Goal: Communication & Community: Connect with others

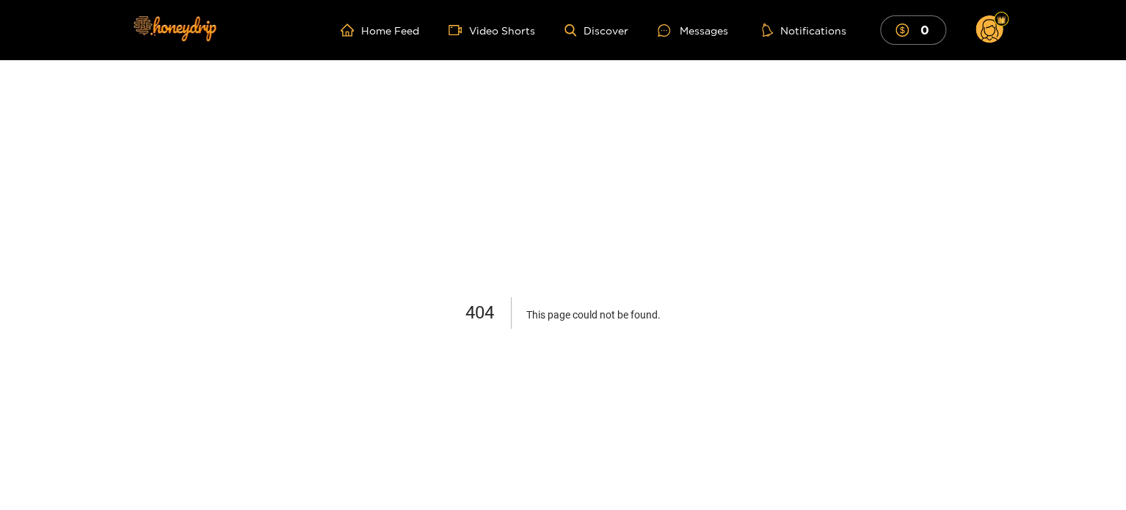
click at [360, 19] on ul "Home Feed Video Shorts Discover Messages Notifications 0" at bounding box center [672, 29] width 663 height 29
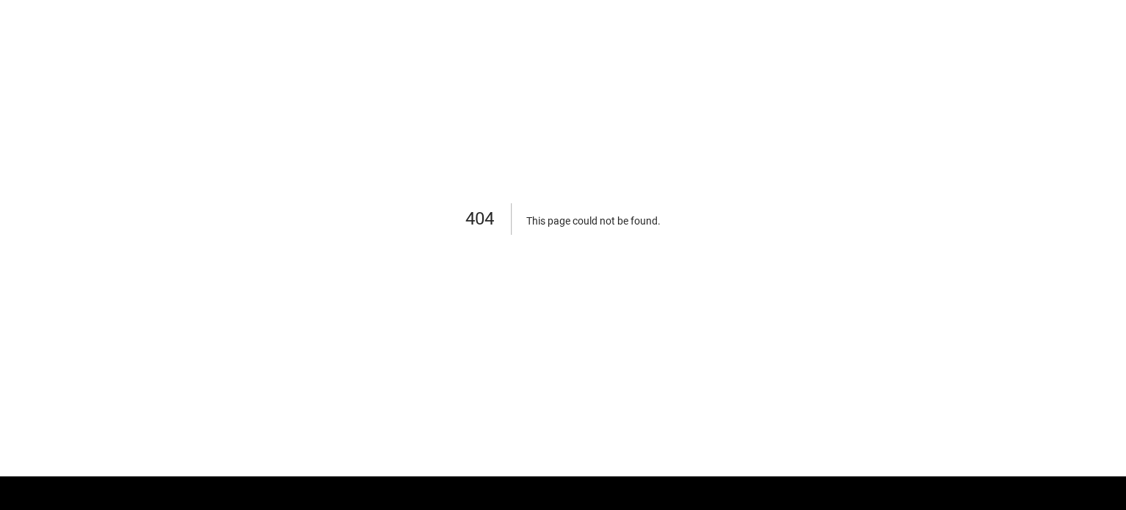
click at [365, 27] on div "404 This page could not be found ." at bounding box center [563, 221] width 1126 height 510
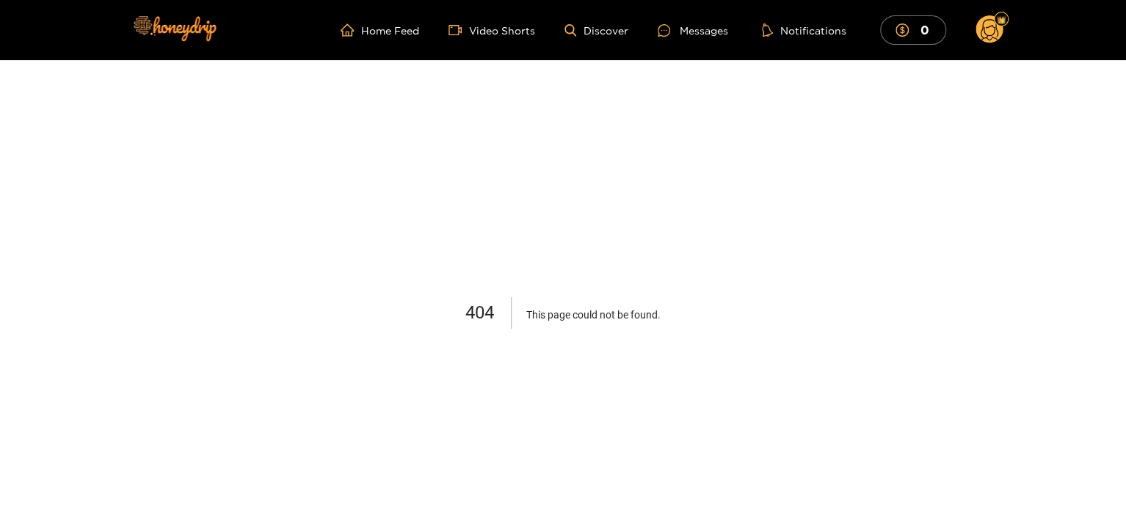
click at [393, 37] on ul "Home Feed Video Shorts Discover Messages Notifications 0" at bounding box center [672, 29] width 663 height 29
click at [387, 32] on link "Home Feed" at bounding box center [380, 29] width 79 height 13
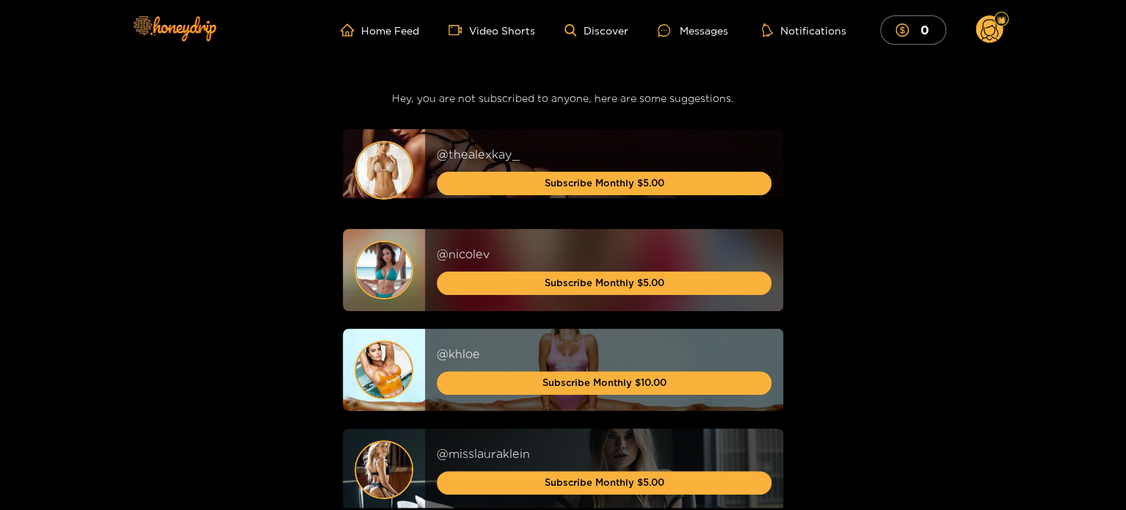
click at [396, 176] on img at bounding box center [384, 170] width 56 height 56
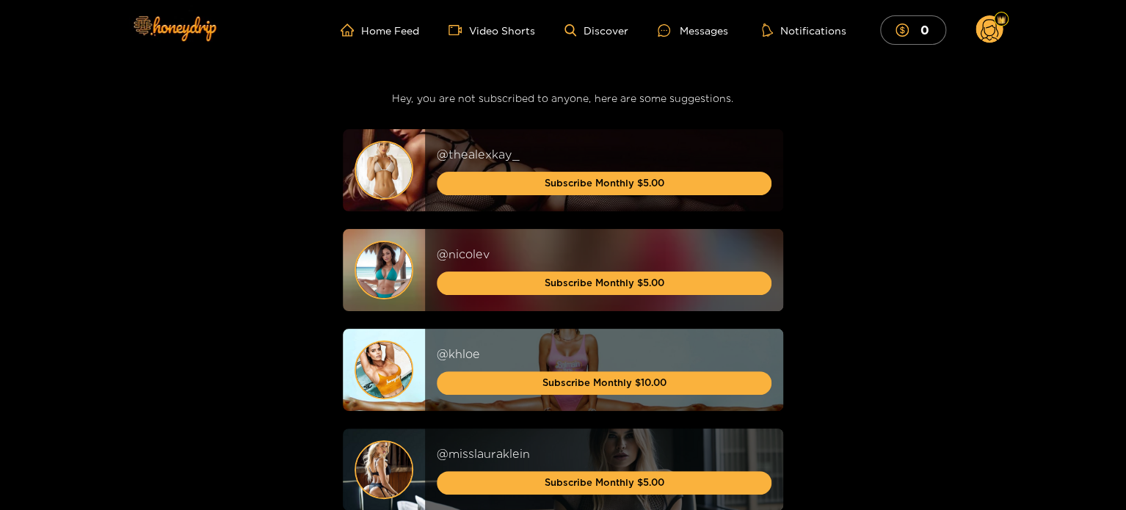
click at [538, 166] on div "@ thealexkay_ Subscribe Monthly $5.00" at bounding box center [604, 170] width 335 height 49
click at [461, 357] on div "@ khloe" at bounding box center [604, 354] width 335 height 17
click at [370, 34] on link "Home Feed" at bounding box center [380, 29] width 79 height 13
click at [182, 23] on img at bounding box center [174, 28] width 103 height 62
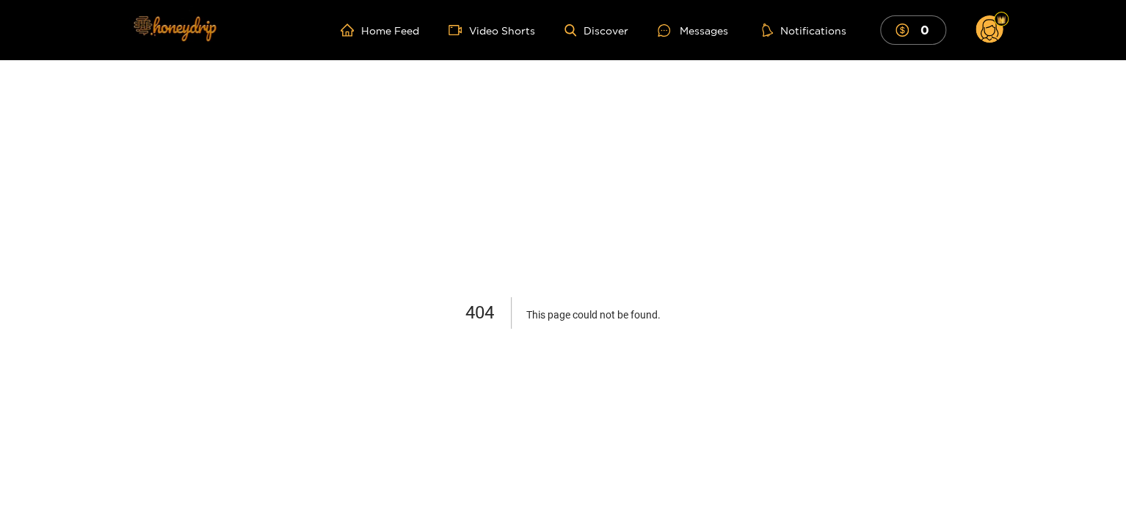
click at [203, 37] on img at bounding box center [174, 28] width 103 height 62
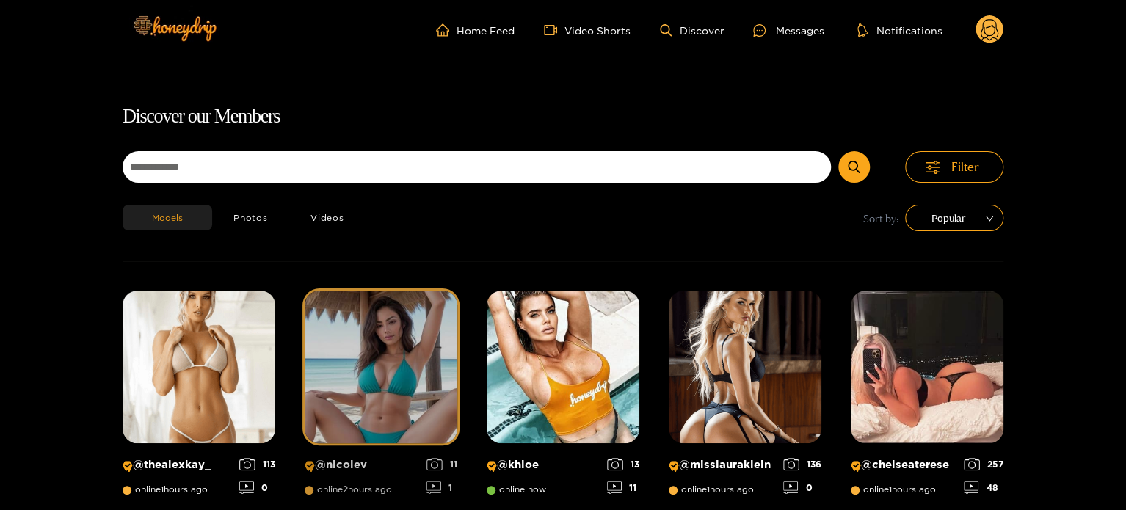
click at [401, 319] on img at bounding box center [381, 367] width 153 height 153
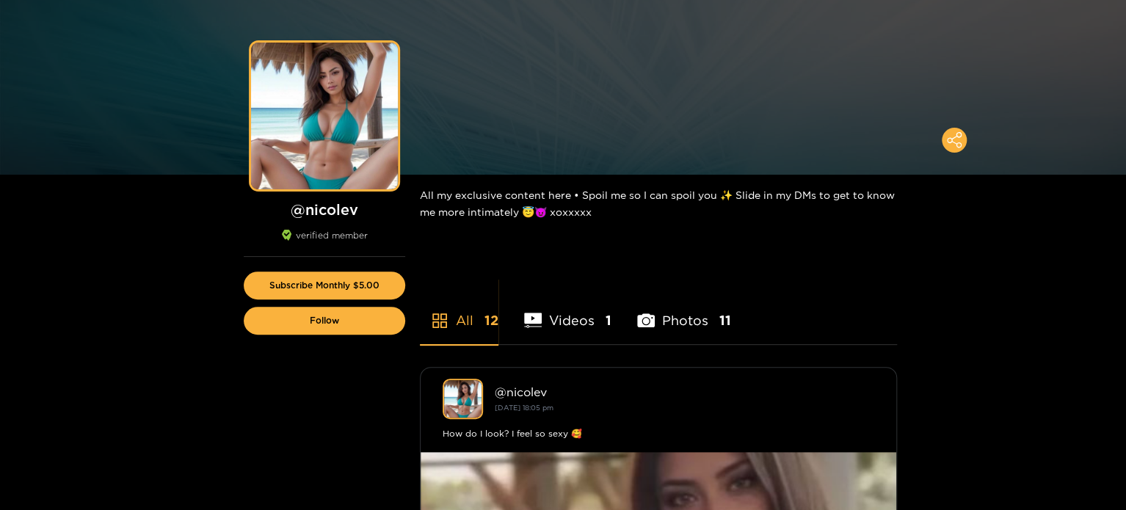
scroll to position [94, 0]
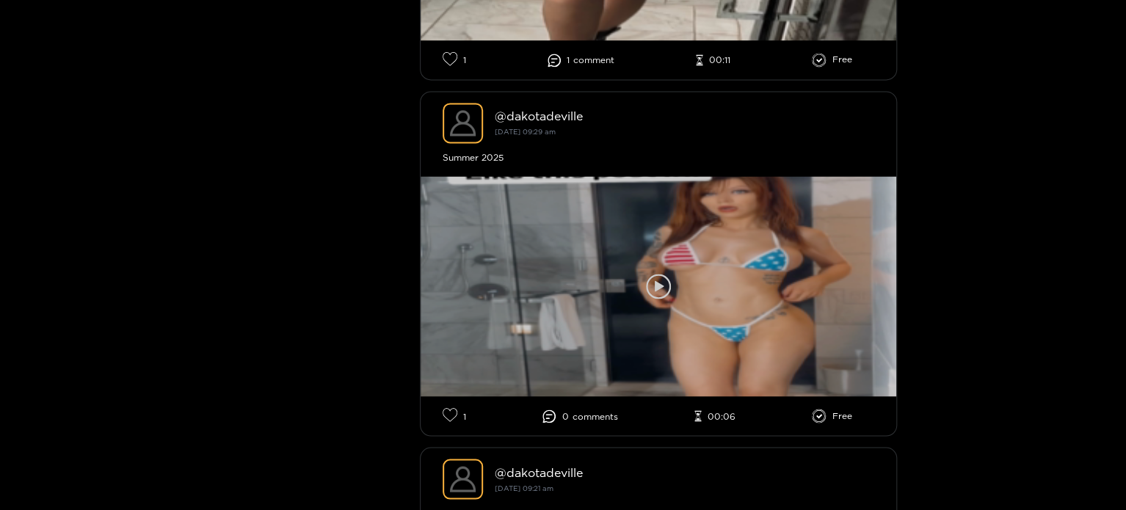
scroll to position [3960, 0]
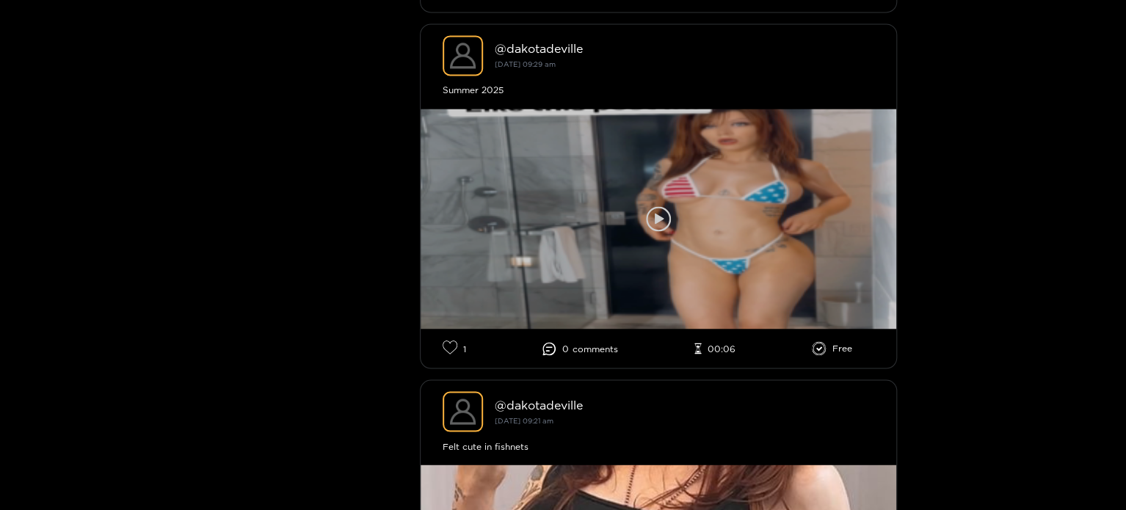
click at [678, 221] on div at bounding box center [659, 219] width 476 height 220
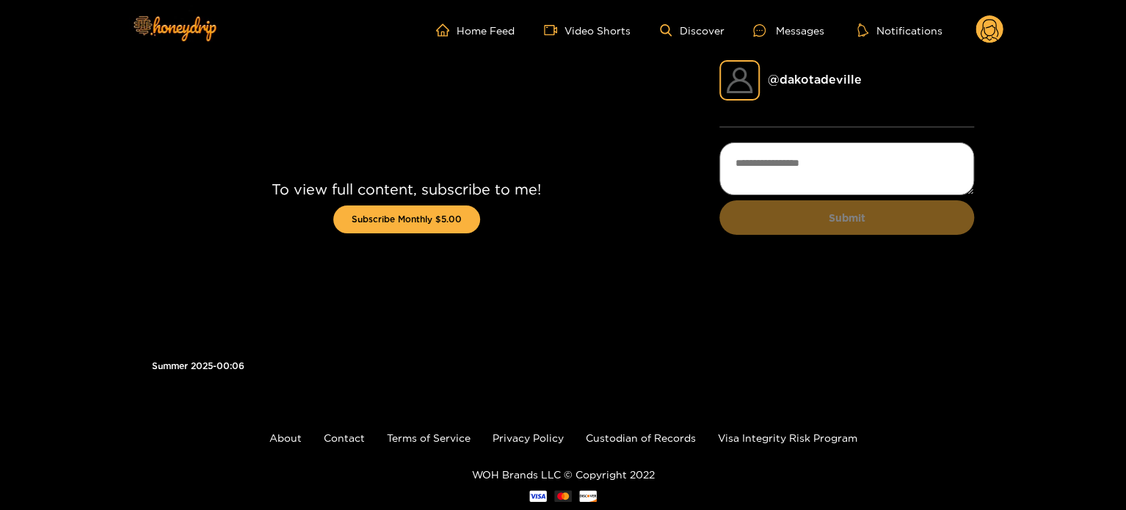
click at [986, 40] on circle at bounding box center [989, 29] width 28 height 28
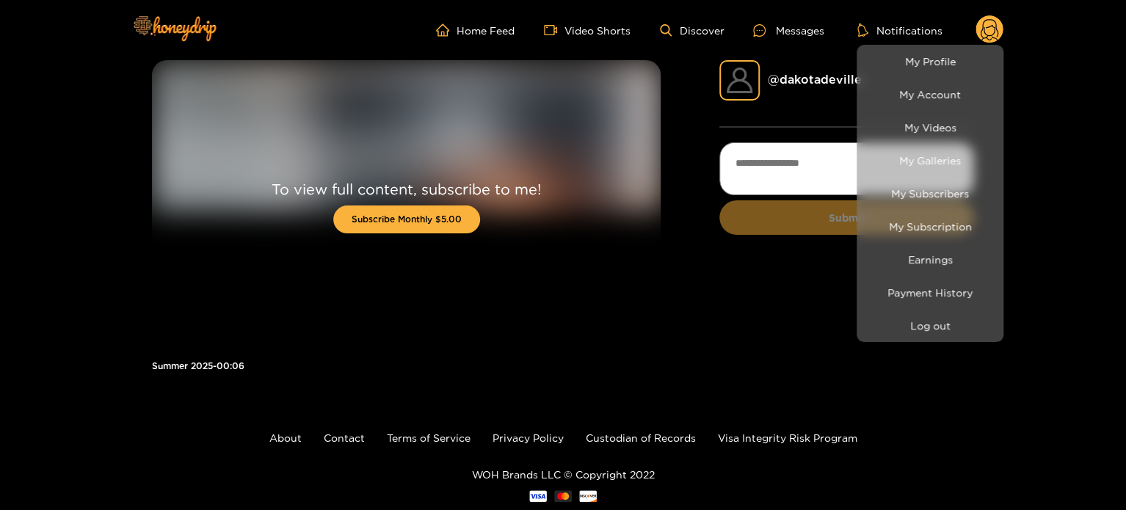
click at [787, 37] on div at bounding box center [563, 255] width 1126 height 510
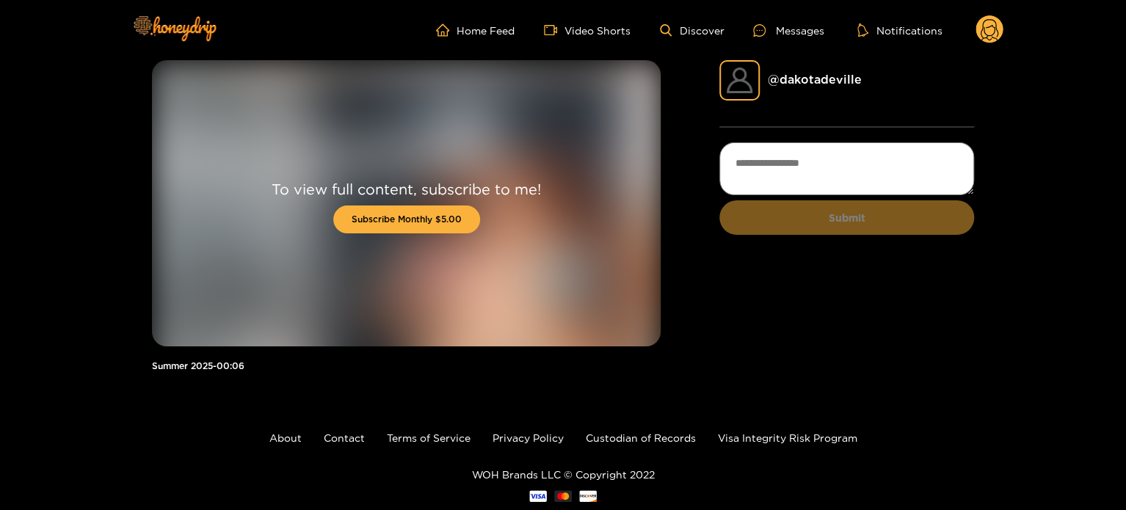
click at [790, 39] on ul "Home Feed Video Shorts Discover Messages Notifications" at bounding box center [719, 29] width 567 height 29
click at [794, 34] on div "Messages" at bounding box center [788, 30] width 70 height 17
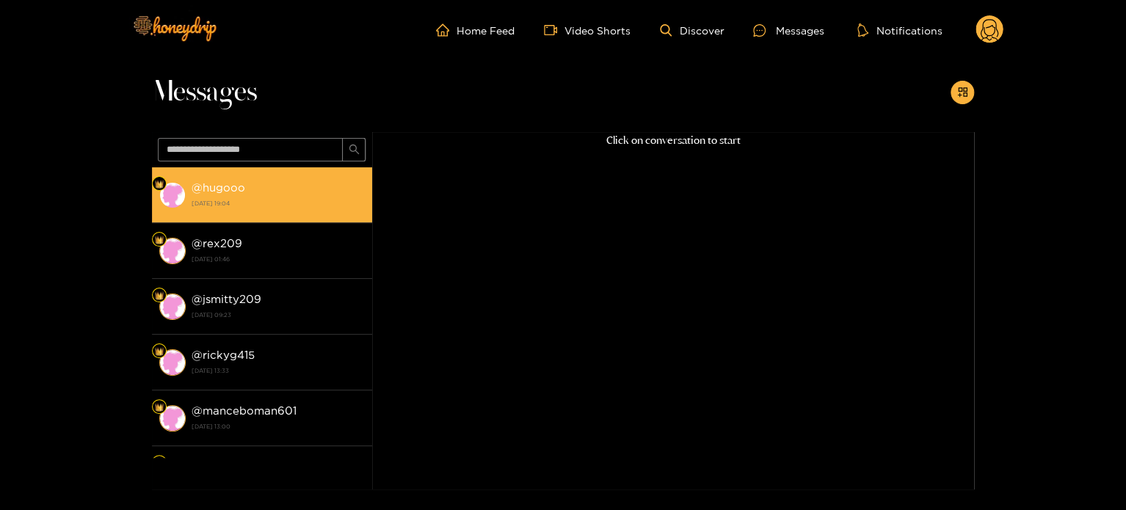
click at [302, 201] on strong "5 October 2025 19:04" at bounding box center [278, 203] width 173 height 13
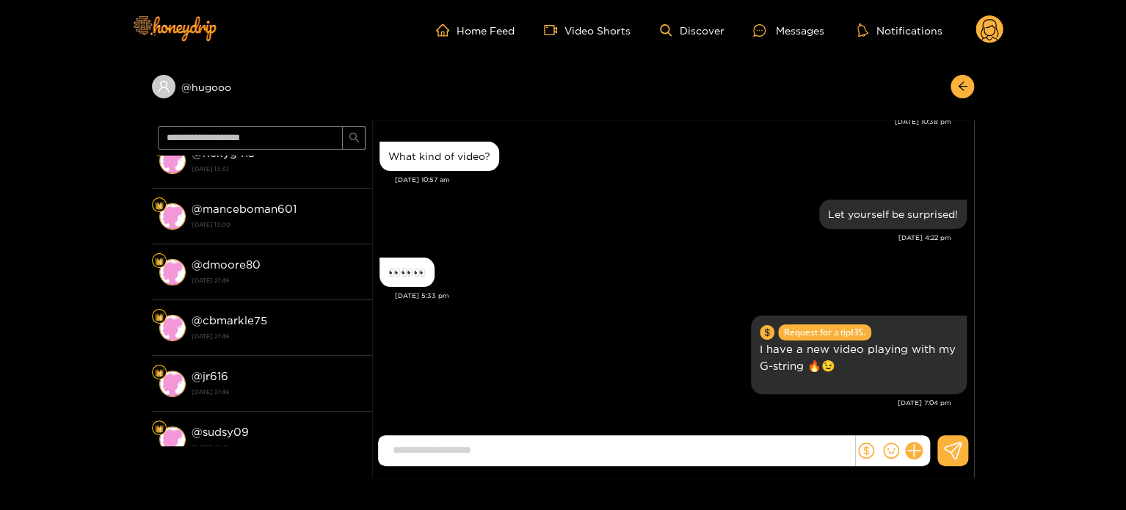
scroll to position [294, 0]
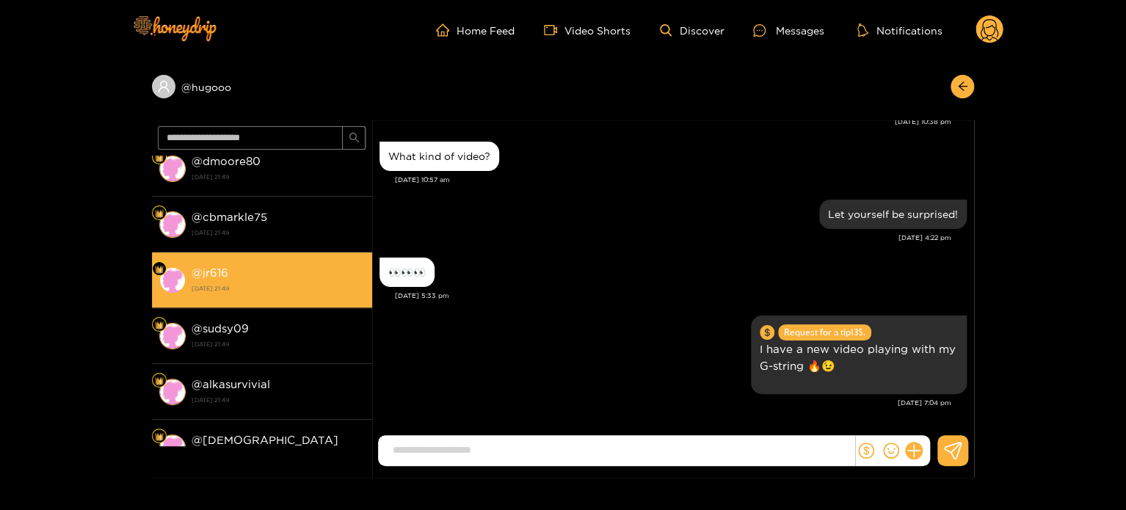
click at [287, 253] on li "@ jr616 29 September 2025 21:49" at bounding box center [262, 280] width 220 height 56
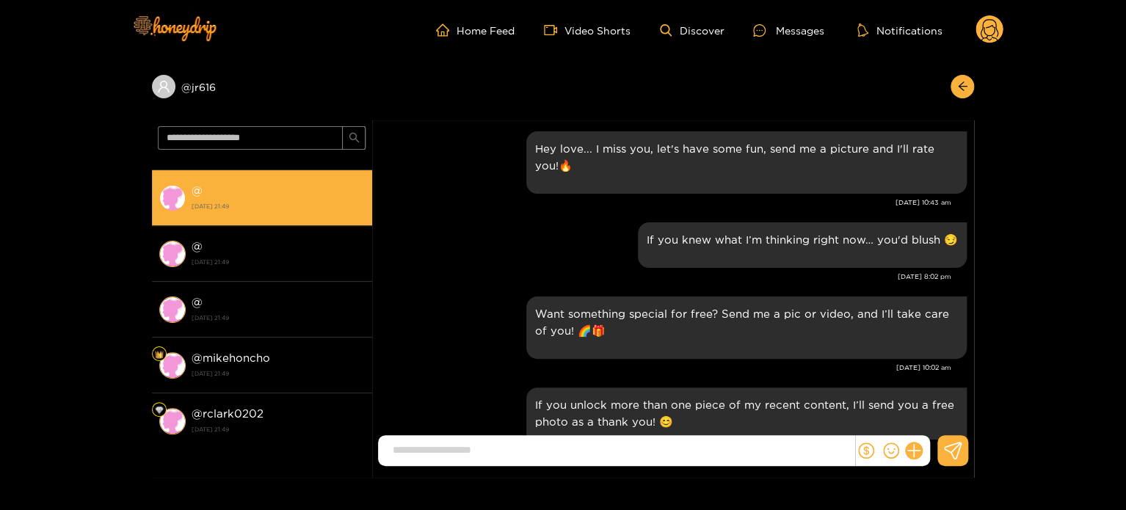
scroll to position [734, 0]
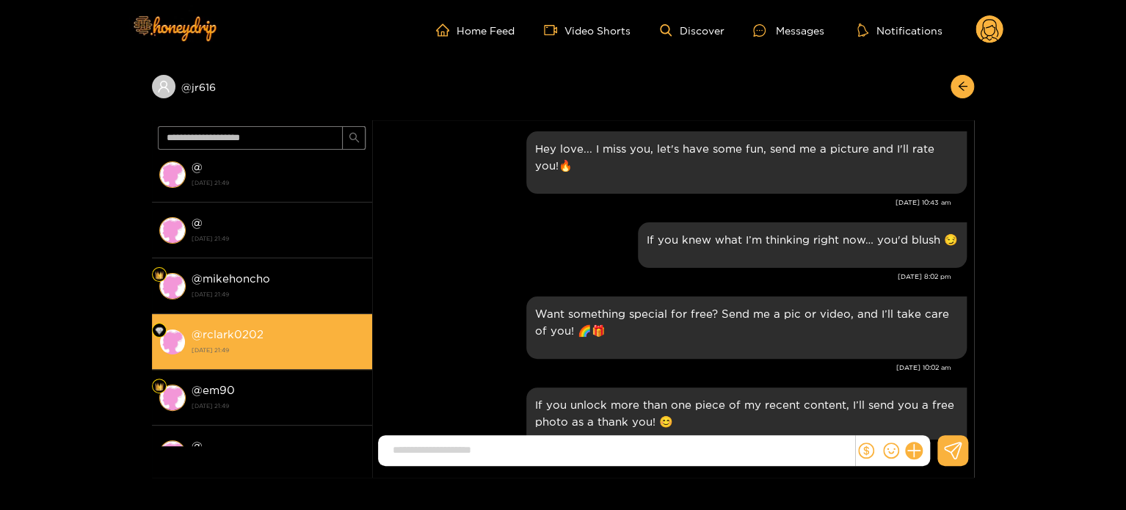
click at [228, 328] on strong "@ rclark0202" at bounding box center [228, 334] width 72 height 12
